Goal: Task Accomplishment & Management: Complete application form

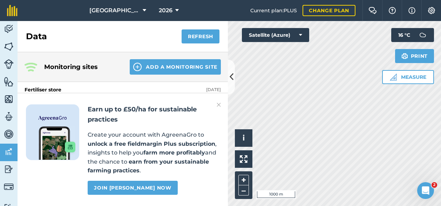
click at [219, 103] on img at bounding box center [219, 105] width 4 height 8
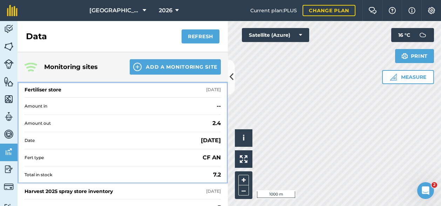
click at [55, 88] on div "Fertiliser store" at bounding box center [43, 89] width 37 height 7
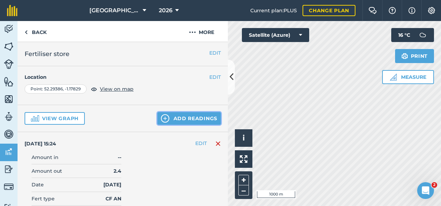
click at [185, 116] on button "Add readings" at bounding box center [190, 118] width 64 height 13
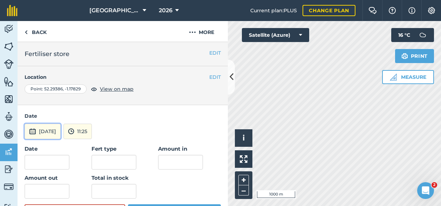
click at [51, 132] on button "[DATE]" at bounding box center [43, 131] width 36 height 15
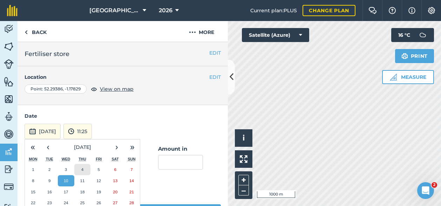
click at [84, 168] on abbr "4" at bounding box center [82, 169] width 2 height 5
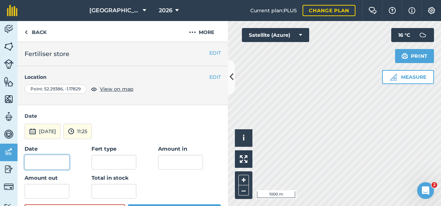
click at [40, 165] on input "Date" at bounding box center [47, 162] width 45 height 15
type input "04/n09/n25"
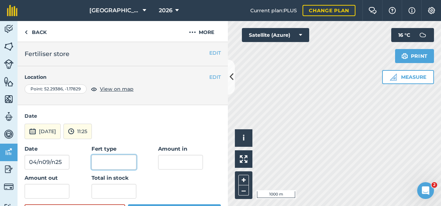
click at [113, 164] on input "Fert type" at bounding box center [114, 162] width 45 height 15
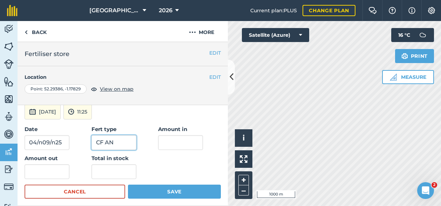
scroll to position [35, 0]
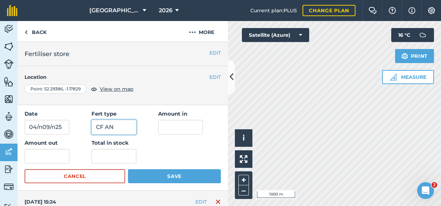
type input "CF AN"
click at [49, 157] on input "text" at bounding box center [47, 156] width 45 height 15
click at [194, 153] on div "Date 04/n09/n25 Fert type CF AN Amount in Amount out -4.2 Total in stock" at bounding box center [123, 137] width 196 height 54
drag, startPoint x: 48, startPoint y: 154, endPoint x: 15, endPoint y: 157, distance: 33.1
click at [15, 157] on div "Activity Fields Livestock Features Maps Team Vehicles Data Reporting Billing Tu…" at bounding box center [220, 113] width 441 height 185
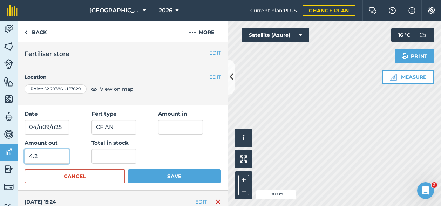
type input "4.2"
click at [101, 159] on input "text" at bounding box center [114, 156] width 45 height 15
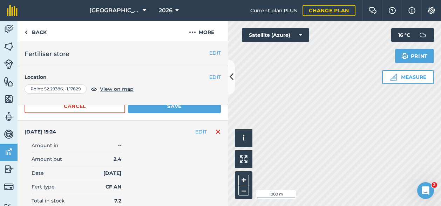
scroll to position [70, 0]
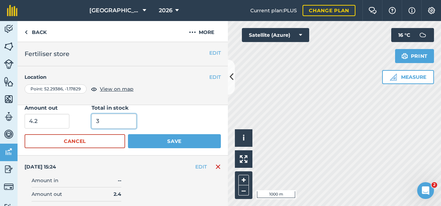
type input "3"
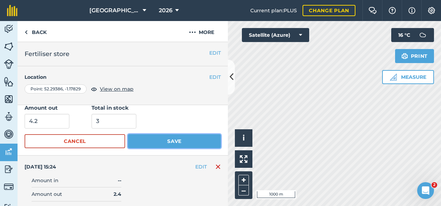
click at [153, 140] on button "Save" at bounding box center [174, 141] width 93 height 14
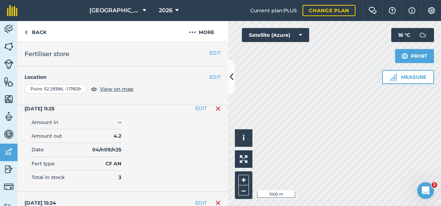
scroll to position [0, 0]
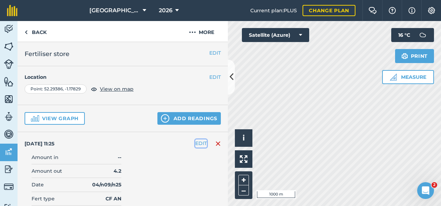
click at [195, 143] on button "EDIT" at bounding box center [201, 144] width 12 height 8
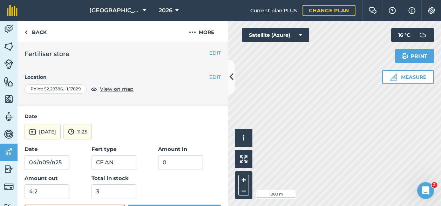
scroll to position [35, 0]
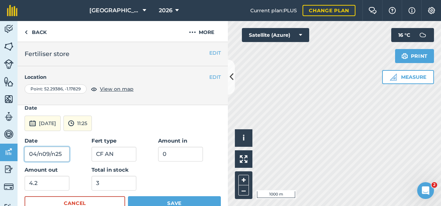
click at [41, 153] on input "04/n09/n25" at bounding box center [47, 154] width 45 height 15
click at [51, 152] on input "04/09/n25" at bounding box center [47, 154] width 45 height 15
type input "[DATE]"
click at [163, 200] on button "Save" at bounding box center [174, 203] width 93 height 14
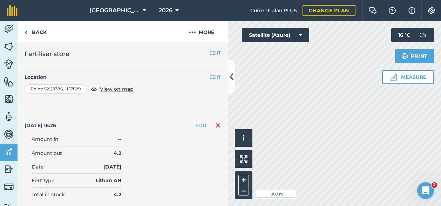
scroll to position [211, 0]
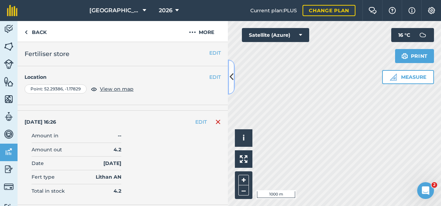
click at [231, 75] on icon at bounding box center [232, 77] width 4 height 12
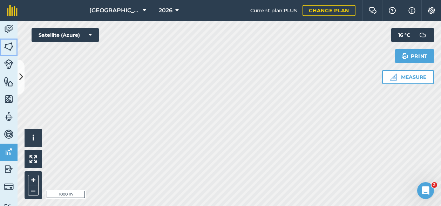
click at [7, 45] on img at bounding box center [9, 46] width 10 height 11
click at [21, 81] on icon at bounding box center [21, 77] width 4 height 12
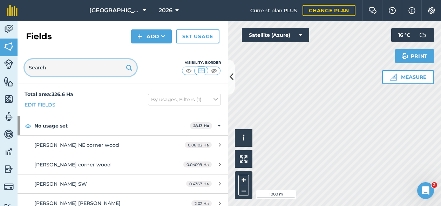
click at [74, 65] on input "text" at bounding box center [81, 67] width 112 height 17
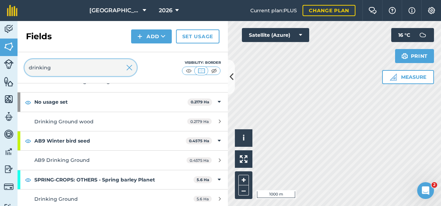
scroll to position [47, 0]
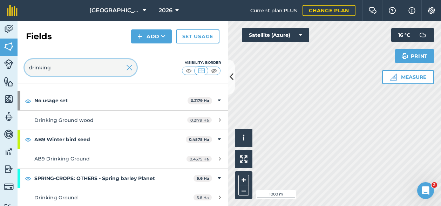
type input "drinking"
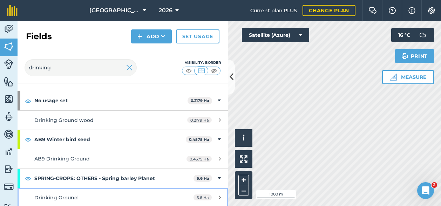
click at [67, 195] on span "Drinking Ground" at bounding box center [56, 198] width 44 height 6
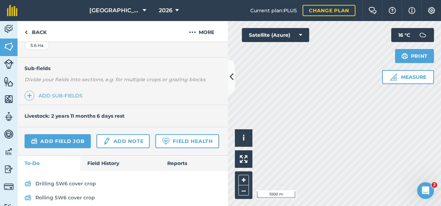
scroll to position [162, 0]
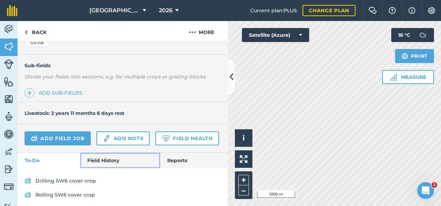
click at [95, 168] on link "Field History" at bounding box center [120, 160] width 80 height 15
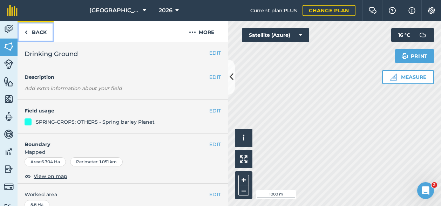
click at [31, 31] on link "Back" at bounding box center [36, 31] width 36 height 21
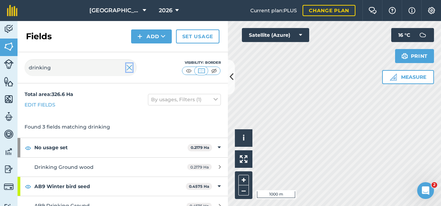
click at [128, 68] on img at bounding box center [129, 68] width 6 height 8
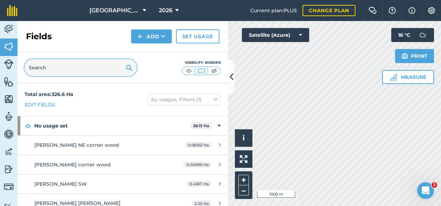
click at [49, 71] on input "text" at bounding box center [81, 67] width 112 height 17
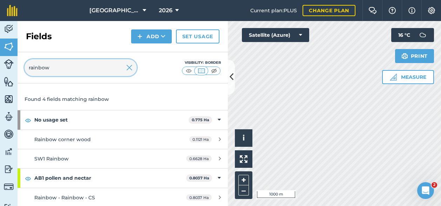
scroll to position [67, 0]
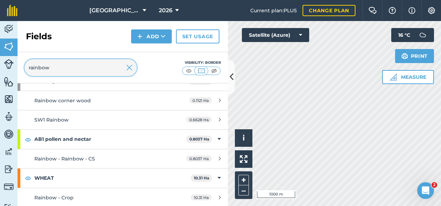
type input "rainbow"
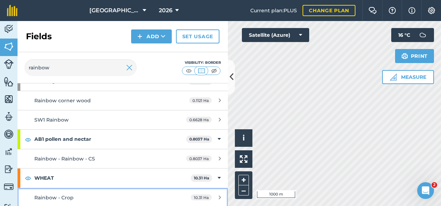
click at [62, 197] on span "Rainbow - Crop" at bounding box center [53, 198] width 39 height 6
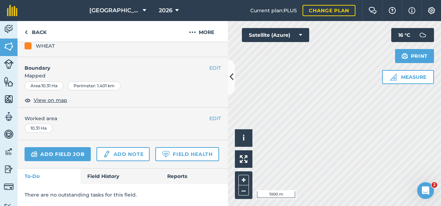
scroll to position [109, 0]
click at [102, 176] on link "Field History" at bounding box center [120, 176] width 80 height 15
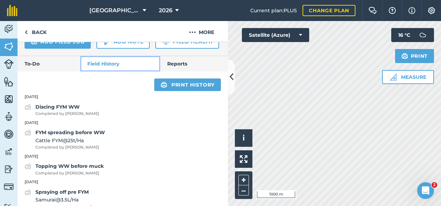
scroll to position [215, 0]
